Goal: Transaction & Acquisition: Purchase product/service

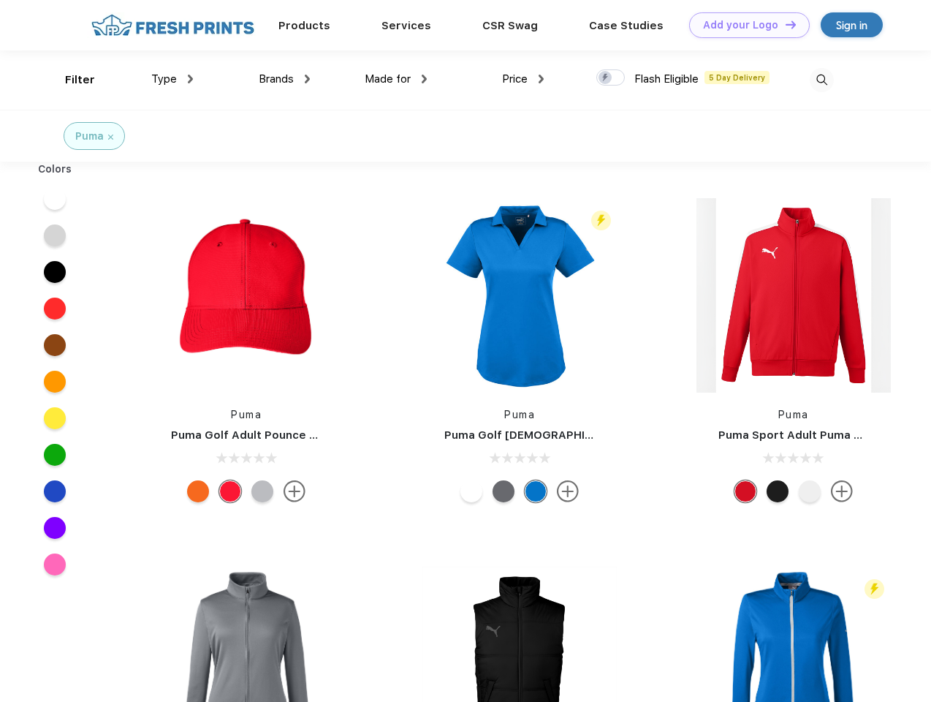
click at [744, 25] on link "Add your Logo Design Tool" at bounding box center [749, 25] width 121 height 26
click at [0, 0] on div "Design Tool" at bounding box center [0, 0] width 0 height 0
click at [784, 24] on link "Add your Logo Design Tool" at bounding box center [749, 25] width 121 height 26
click at [70, 80] on div "Filter" at bounding box center [80, 80] width 30 height 17
click at [173, 79] on span "Type" at bounding box center [164, 78] width 26 height 13
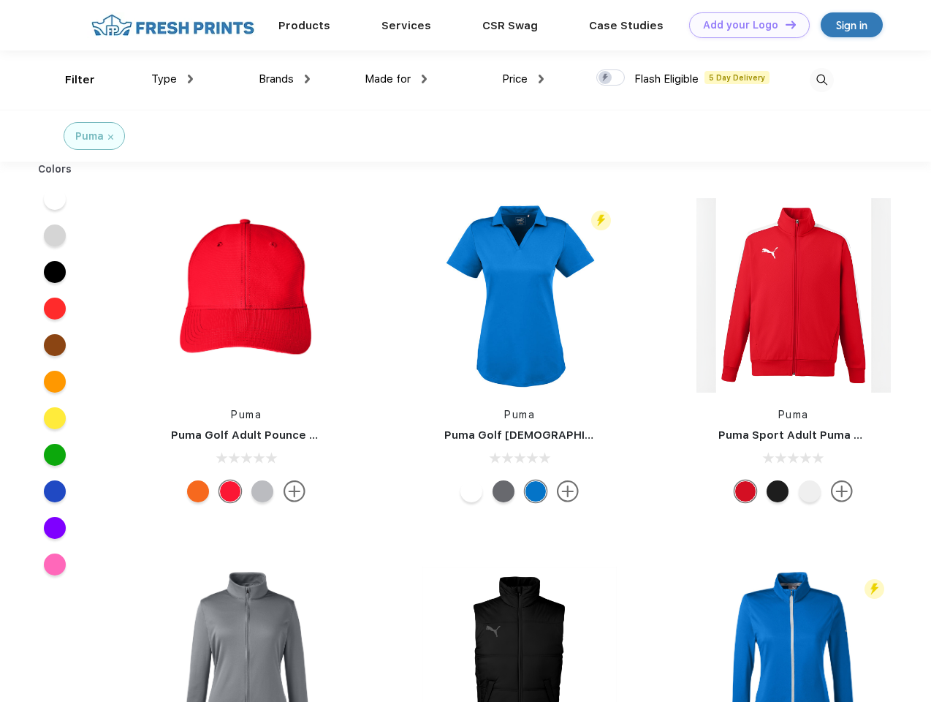
click at [284, 79] on span "Brands" at bounding box center [276, 78] width 35 height 13
click at [396, 79] on span "Made for" at bounding box center [388, 78] width 46 height 13
click at [523, 79] on span "Price" at bounding box center [515, 78] width 26 height 13
click at [611, 78] on div at bounding box center [611, 77] width 29 height 16
click at [606, 78] on input "checkbox" at bounding box center [602, 74] width 10 height 10
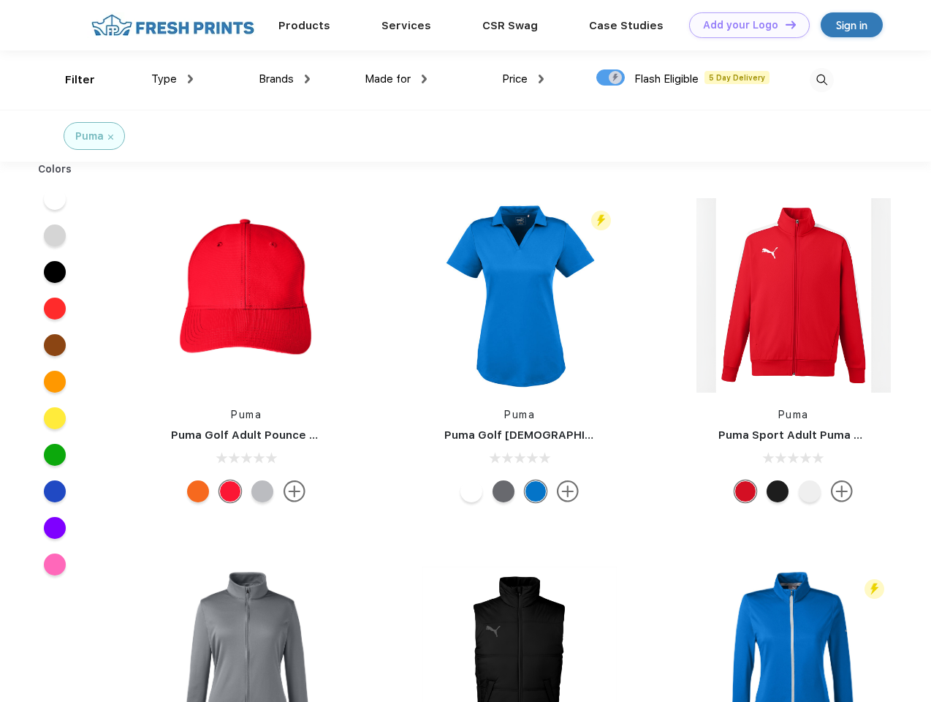
click at [822, 80] on img at bounding box center [822, 80] width 24 height 24
